Goal: Check status: Check status

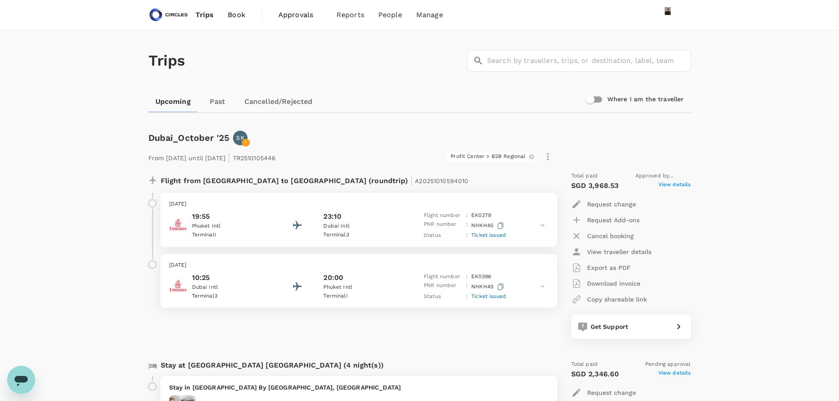
click at [488, 233] on span "Ticket issued" at bounding box center [488, 235] width 35 height 6
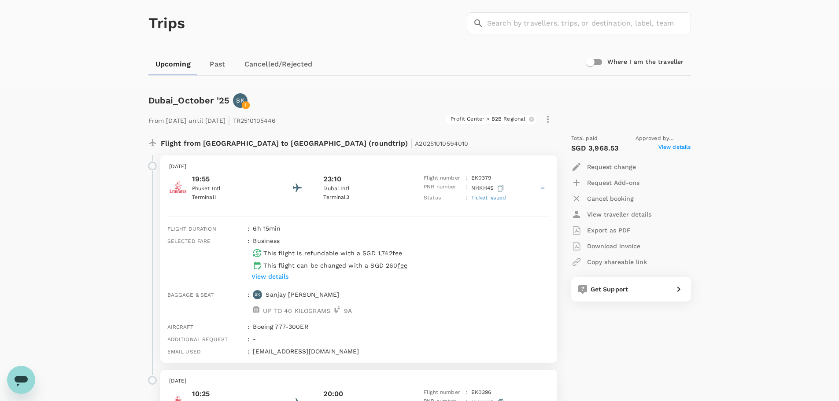
scroll to position [132, 0]
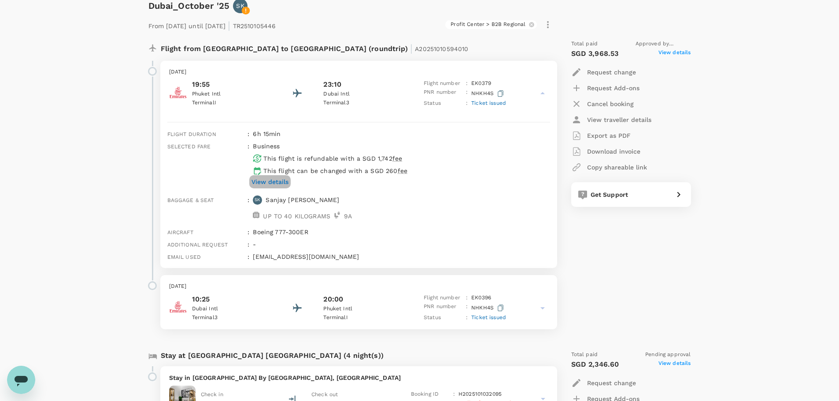
click at [266, 182] on p "View details" at bounding box center [269, 181] width 37 height 9
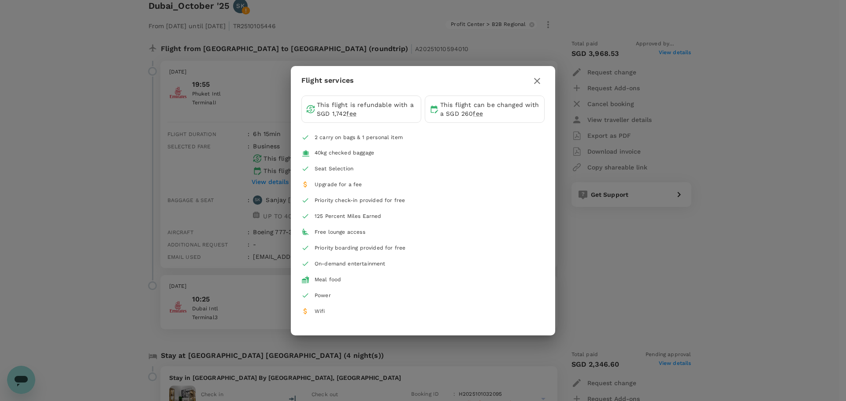
drag, startPoint x: 539, startPoint y: 74, endPoint x: 538, endPoint y: 81, distance: 6.7
click at [540, 77] on button "button" at bounding box center [536, 81] width 15 height 15
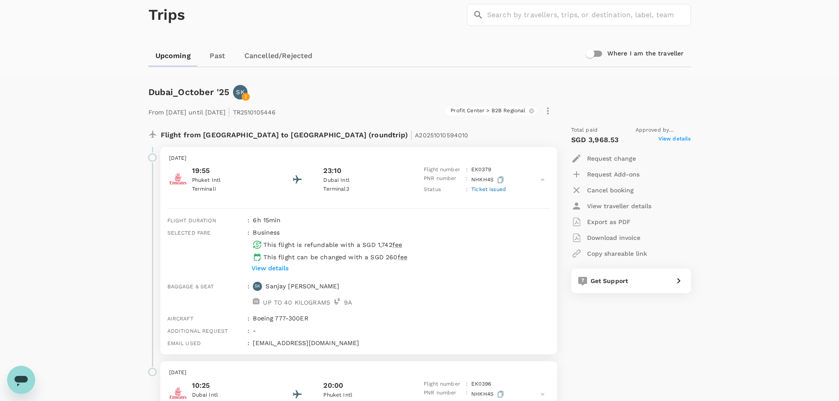
scroll to position [44, 0]
click at [672, 139] on span "View details" at bounding box center [674, 142] width 33 height 11
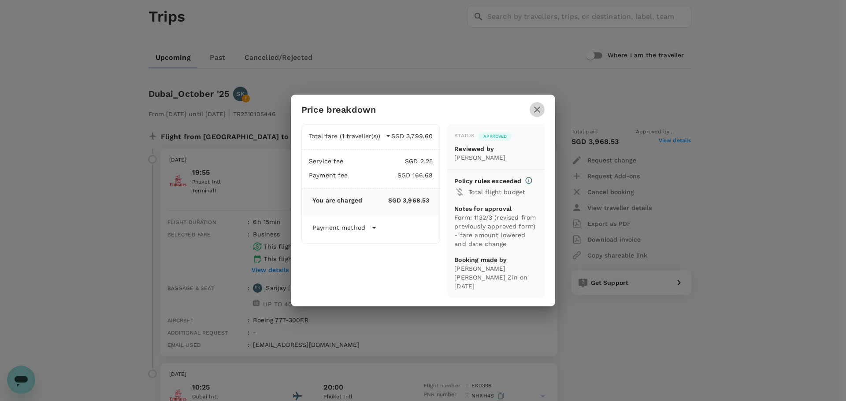
click at [538, 115] on icon "button" at bounding box center [537, 109] width 11 height 11
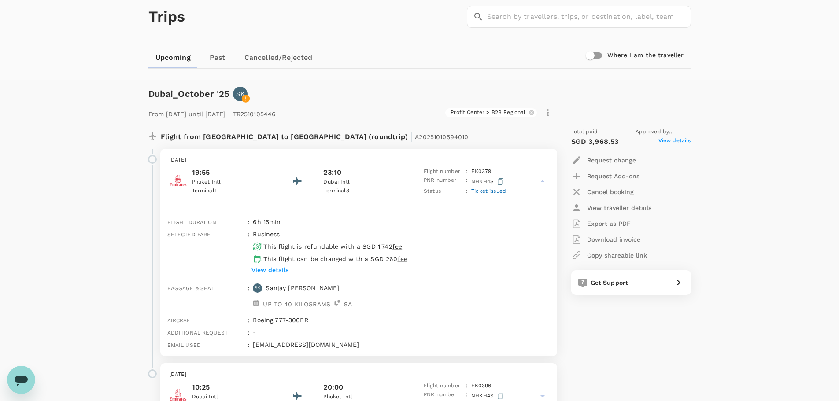
click at [603, 221] on p "Export as PDF" at bounding box center [609, 223] width 44 height 9
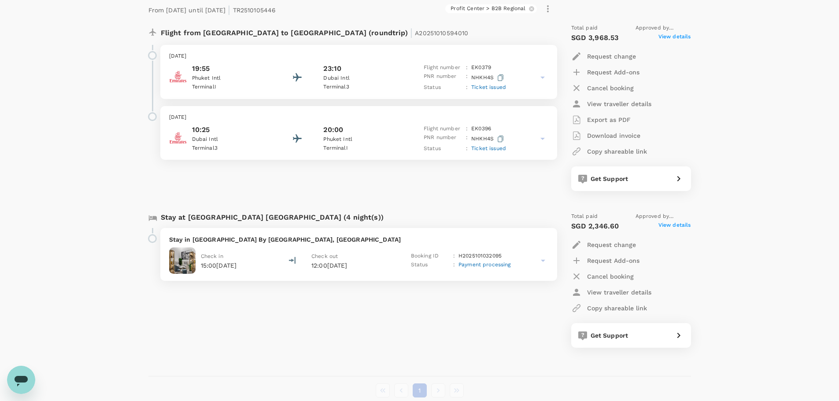
scroll to position [132, 0]
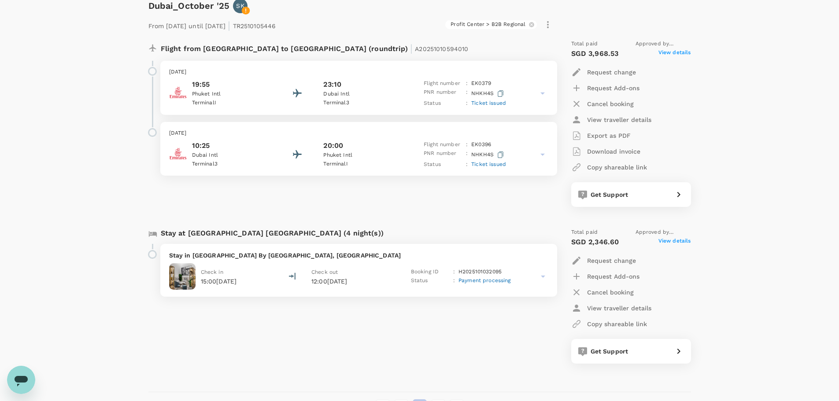
click at [669, 54] on span "View details" at bounding box center [674, 53] width 33 height 11
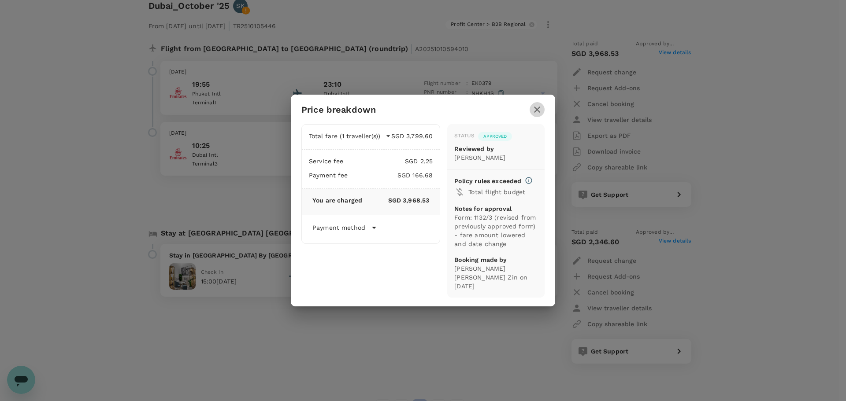
click at [540, 115] on icon "button" at bounding box center [537, 109] width 11 height 11
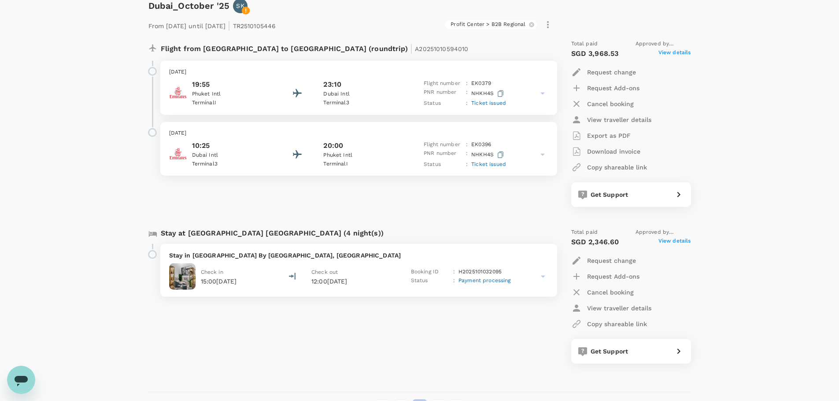
click at [474, 92] on p "NHKH4S" at bounding box center [488, 93] width 34 height 11
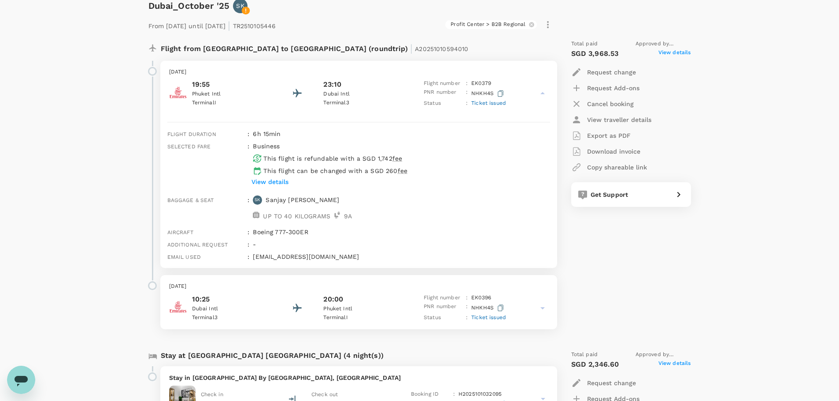
click at [498, 93] on icon "button" at bounding box center [501, 93] width 6 height 7
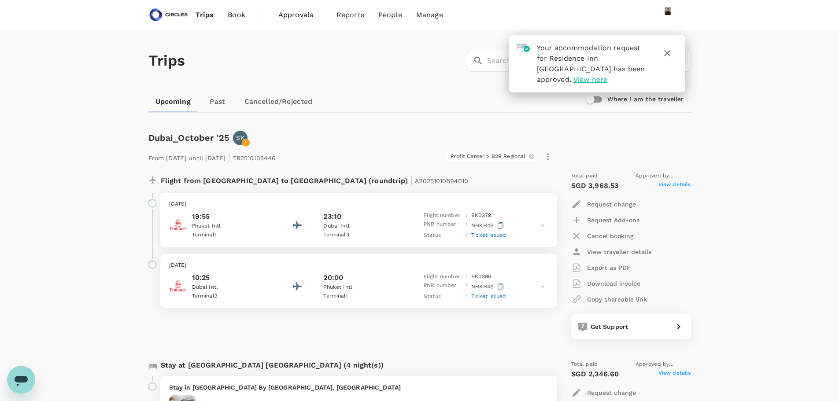
click at [607, 80] on span "View here" at bounding box center [590, 79] width 34 height 8
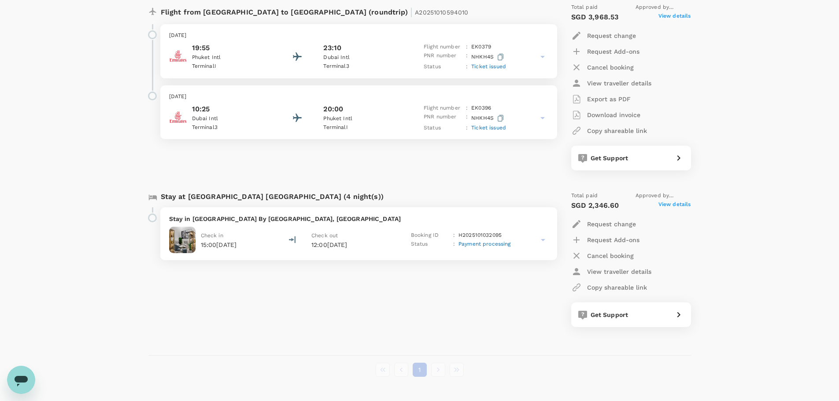
scroll to position [176, 0]
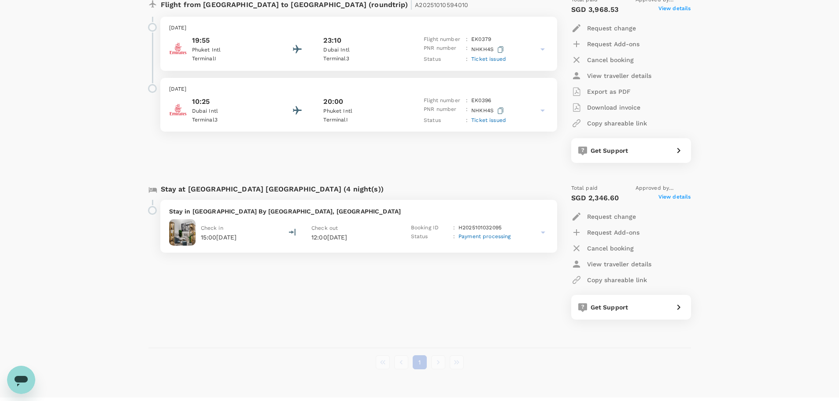
click at [483, 234] on span "Payment processing" at bounding box center [484, 236] width 52 height 6
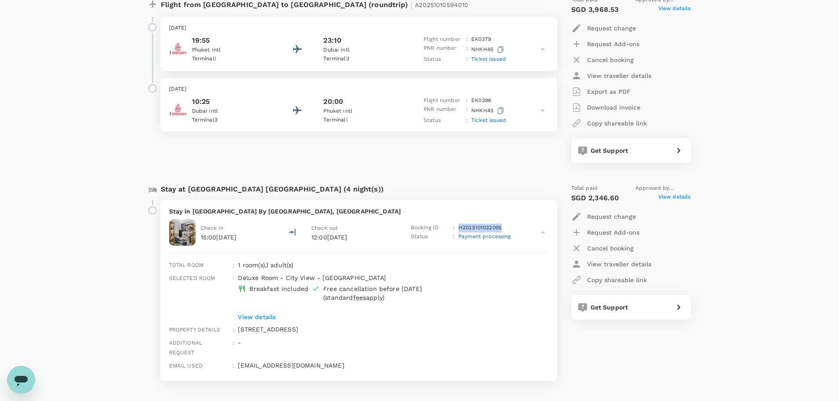
drag, startPoint x: 503, startPoint y: 228, endPoint x: 455, endPoint y: 229, distance: 48.5
click at [455, 229] on div "Booking ID : H2025101032095" at bounding box center [461, 228] width 100 height 9
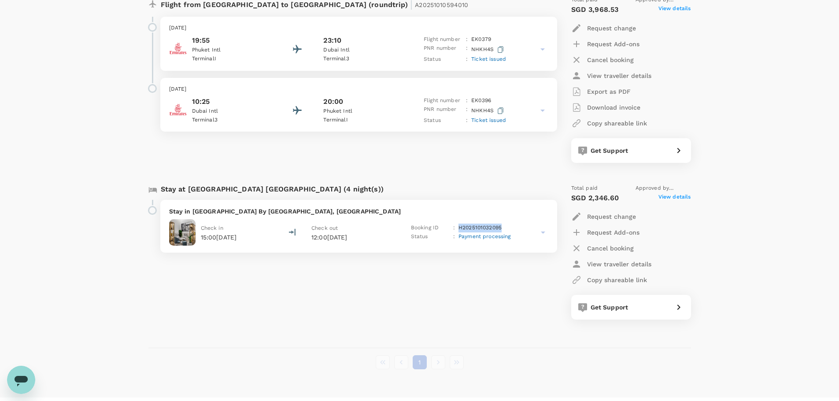
copy div "H2025101032095"
